Goal: Transaction & Acquisition: Book appointment/travel/reservation

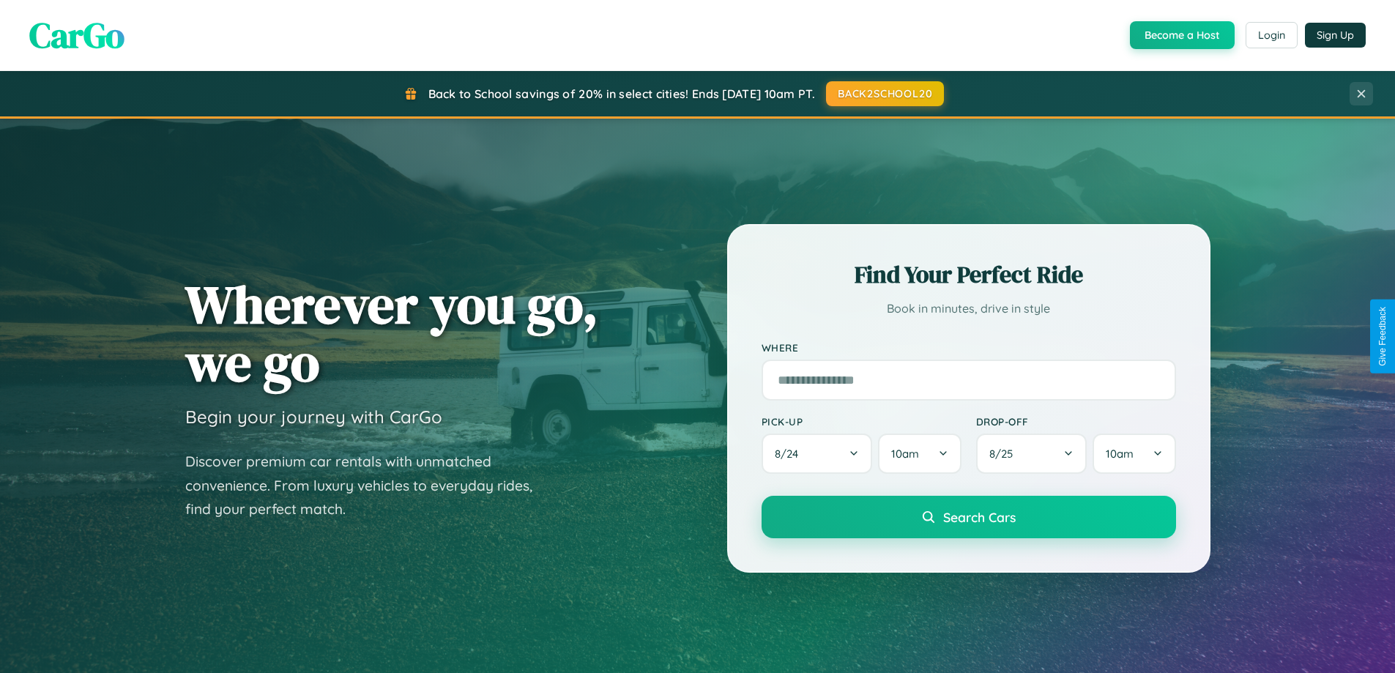
scroll to position [631, 0]
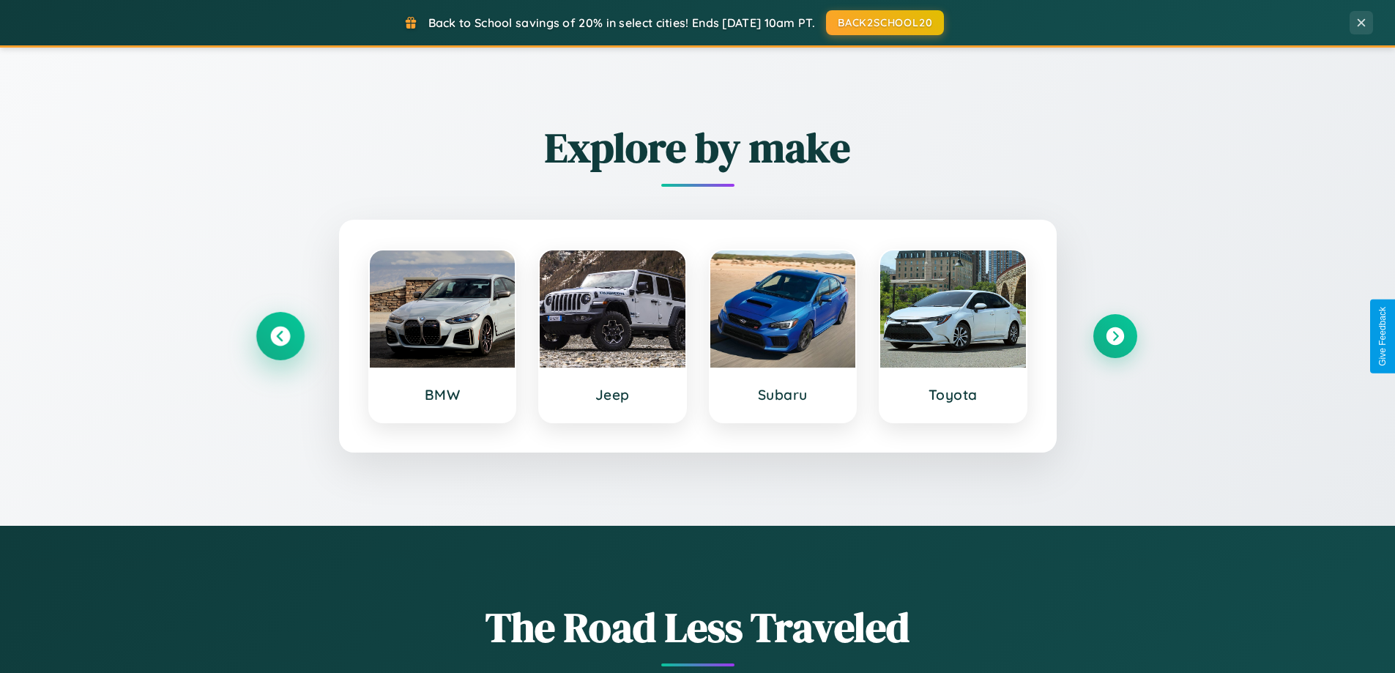
click at [280, 336] on icon at bounding box center [280, 337] width 20 height 20
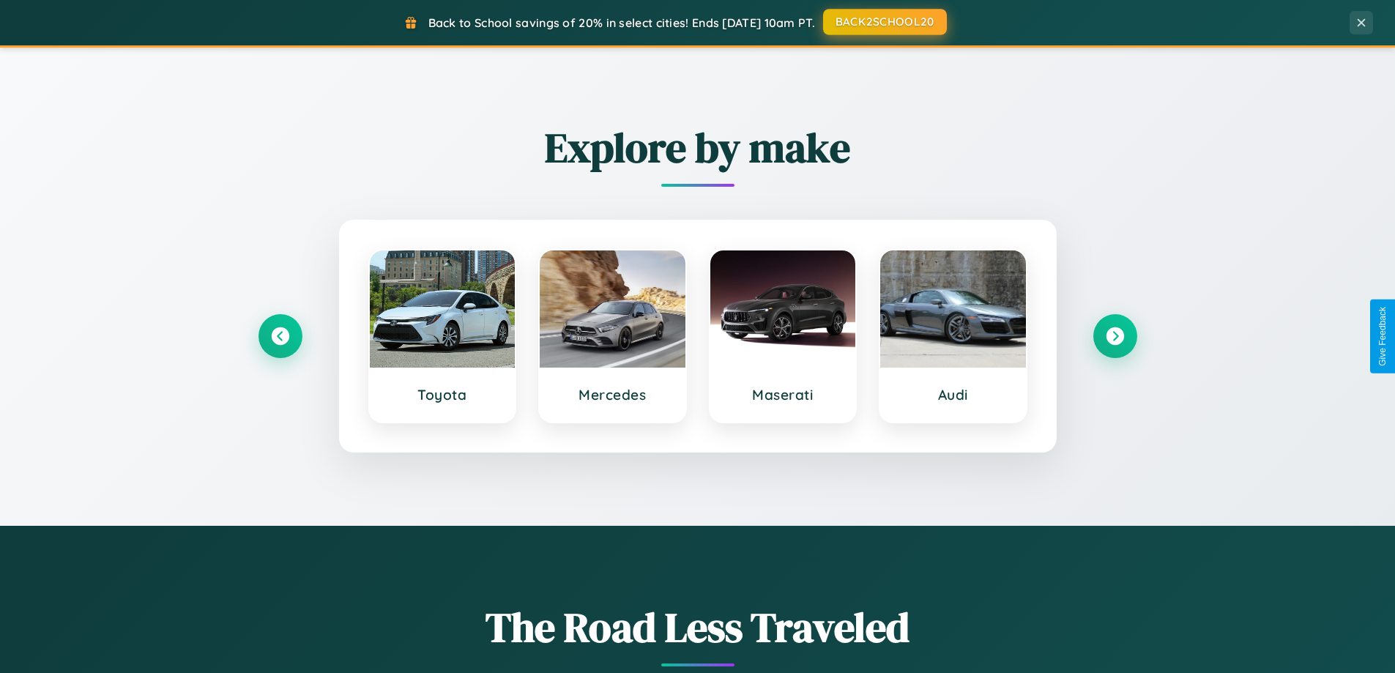
click at [884, 22] on button "BACK2SCHOOL20" at bounding box center [885, 22] width 124 height 26
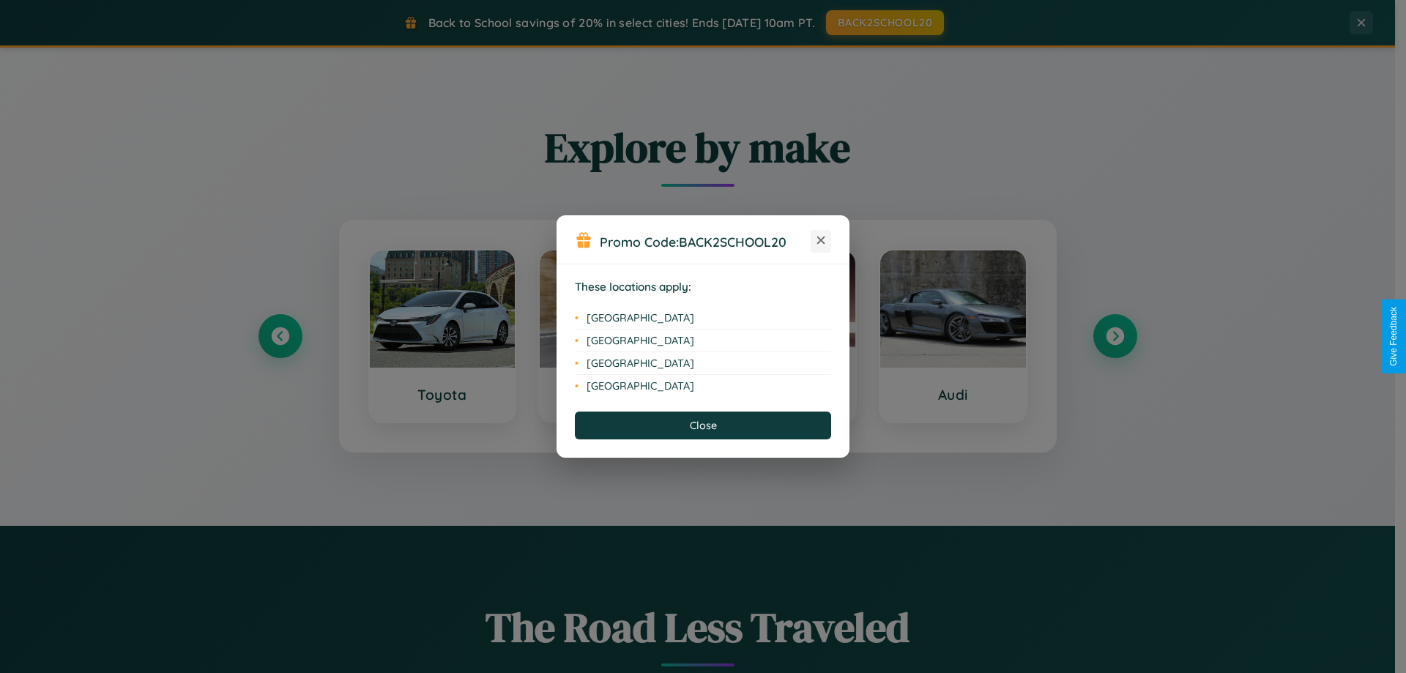
click at [821, 241] on icon at bounding box center [821, 240] width 8 height 8
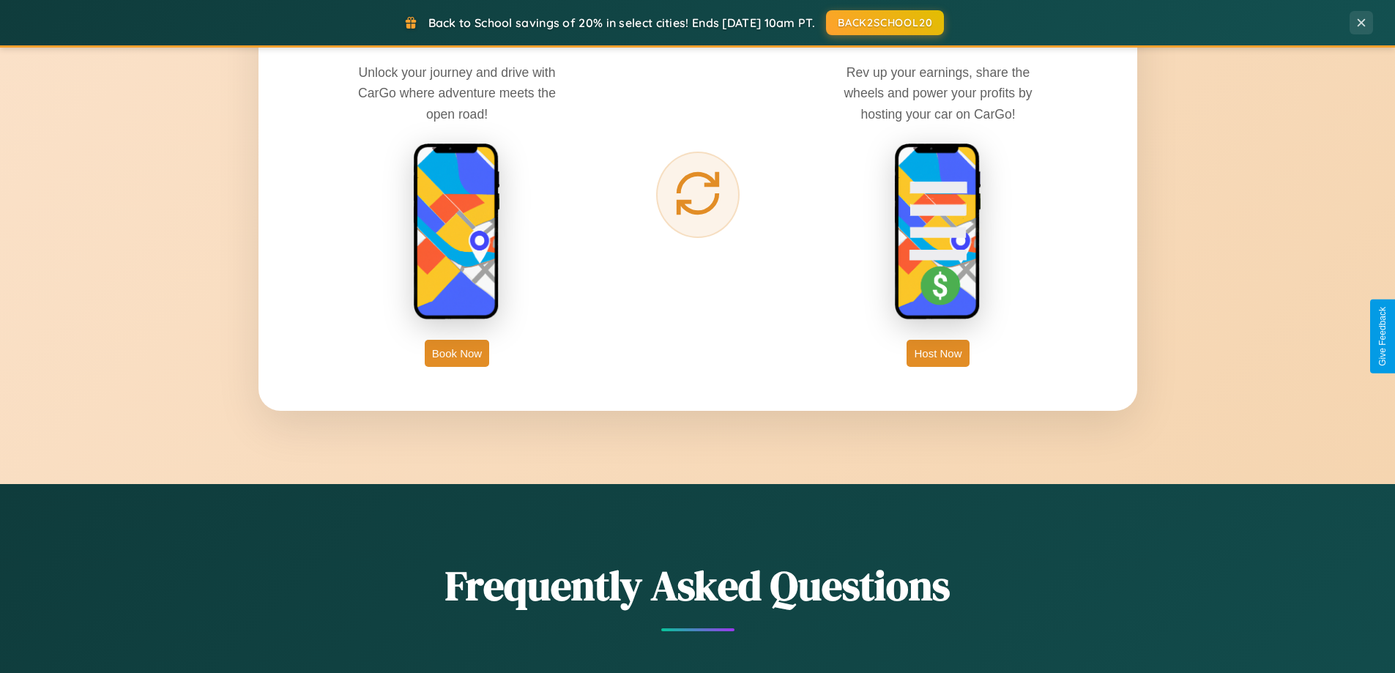
scroll to position [2352, 0]
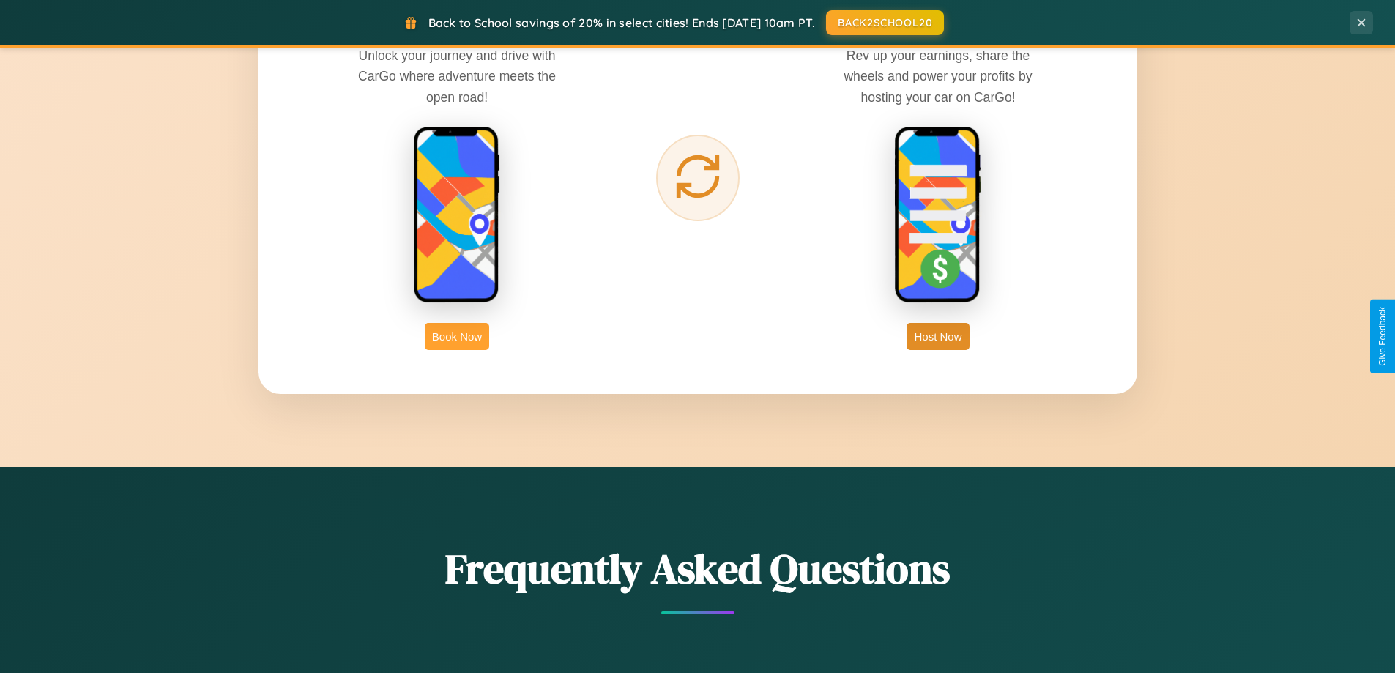
click at [457, 336] on button "Book Now" at bounding box center [457, 336] width 64 height 27
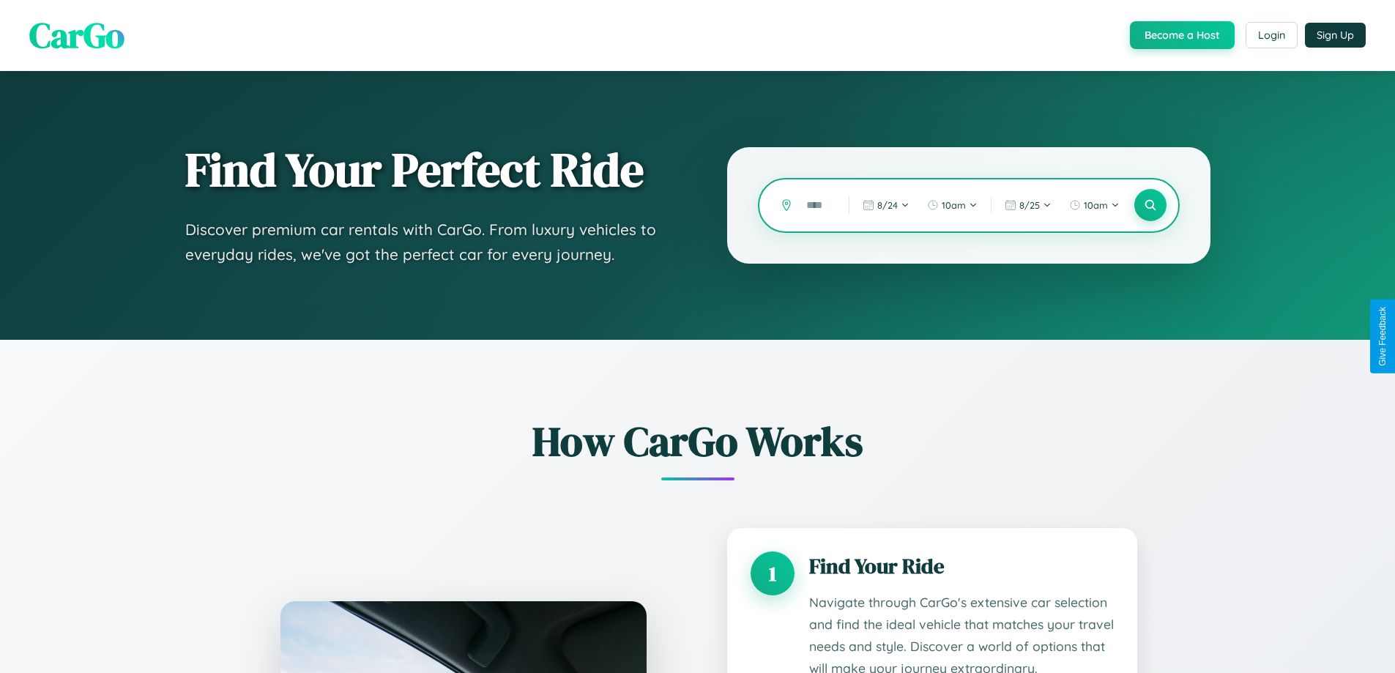
click at [816, 205] on input "text" at bounding box center [816, 206] width 35 height 26
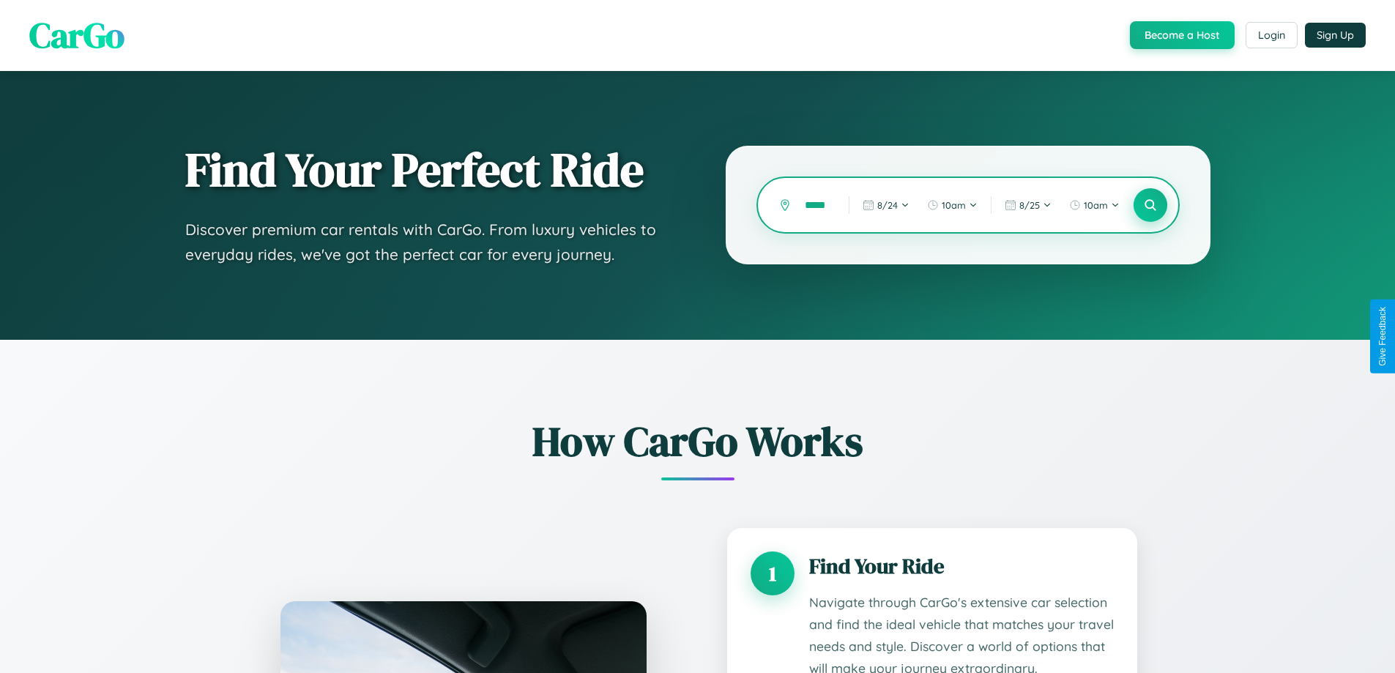
type input "*****"
click at [1149, 205] on icon at bounding box center [1150, 205] width 14 height 14
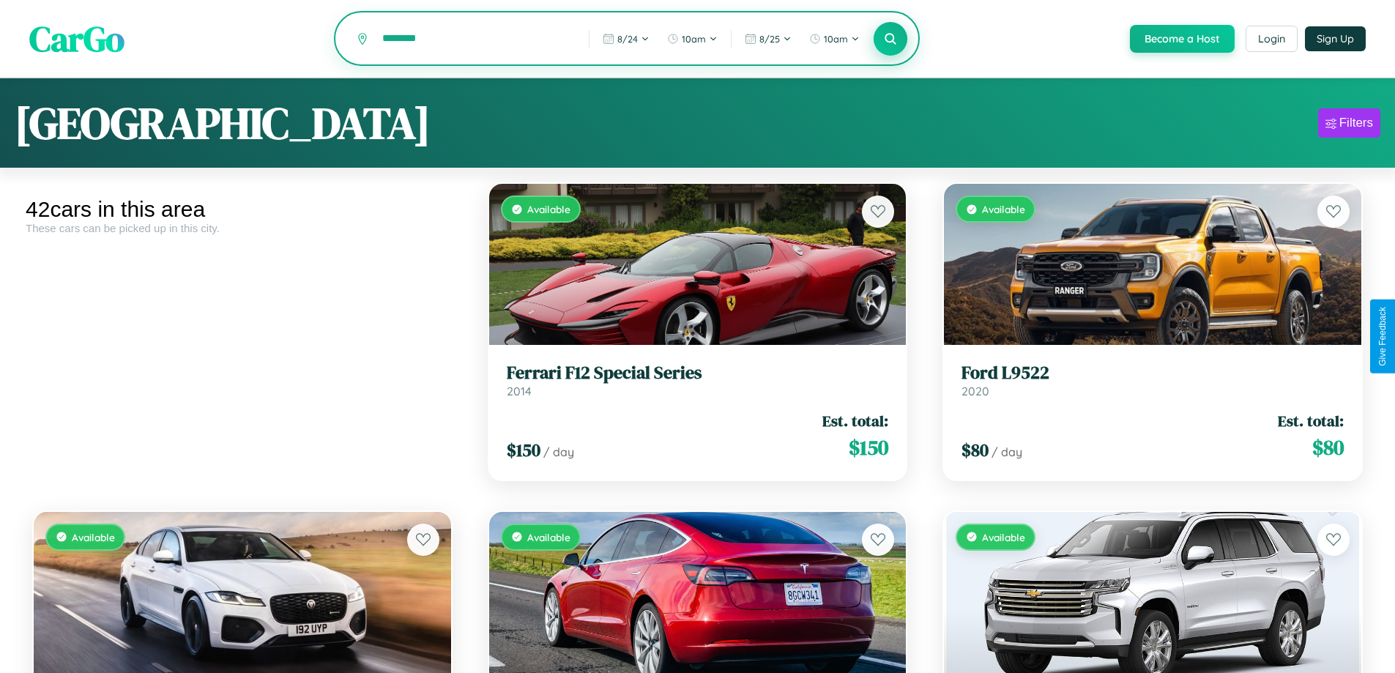
type input "********"
click at [889, 40] on icon at bounding box center [891, 38] width 14 height 14
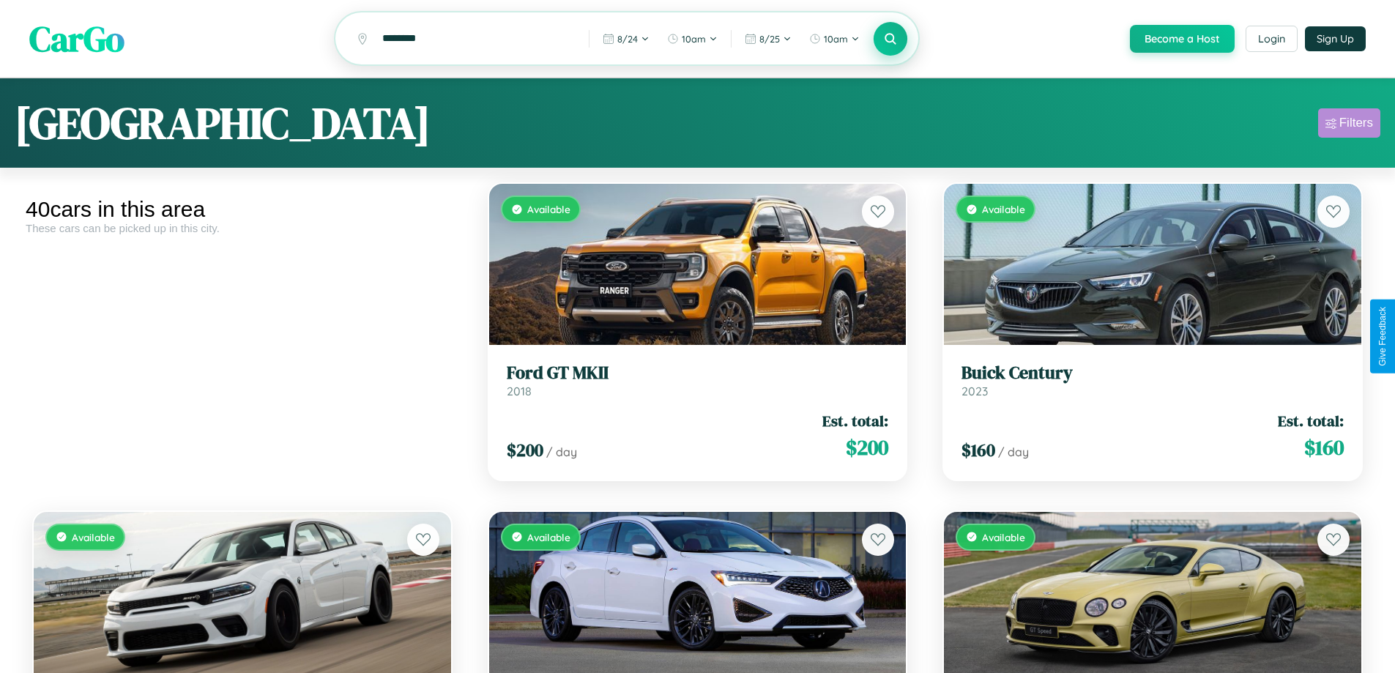
click at [1348, 125] on div "Filters" at bounding box center [1356, 123] width 34 height 15
